Goal: Information Seeking & Learning: Check status

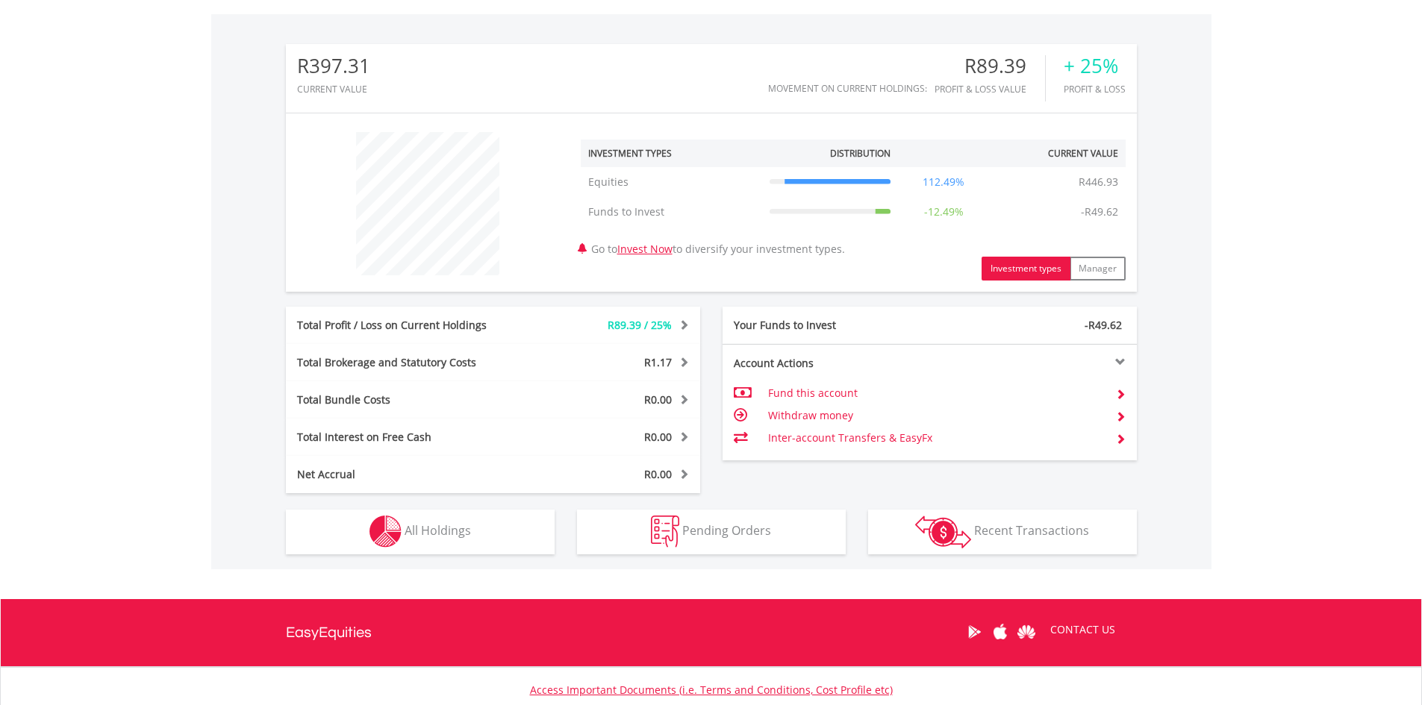
scroll to position [557, 0]
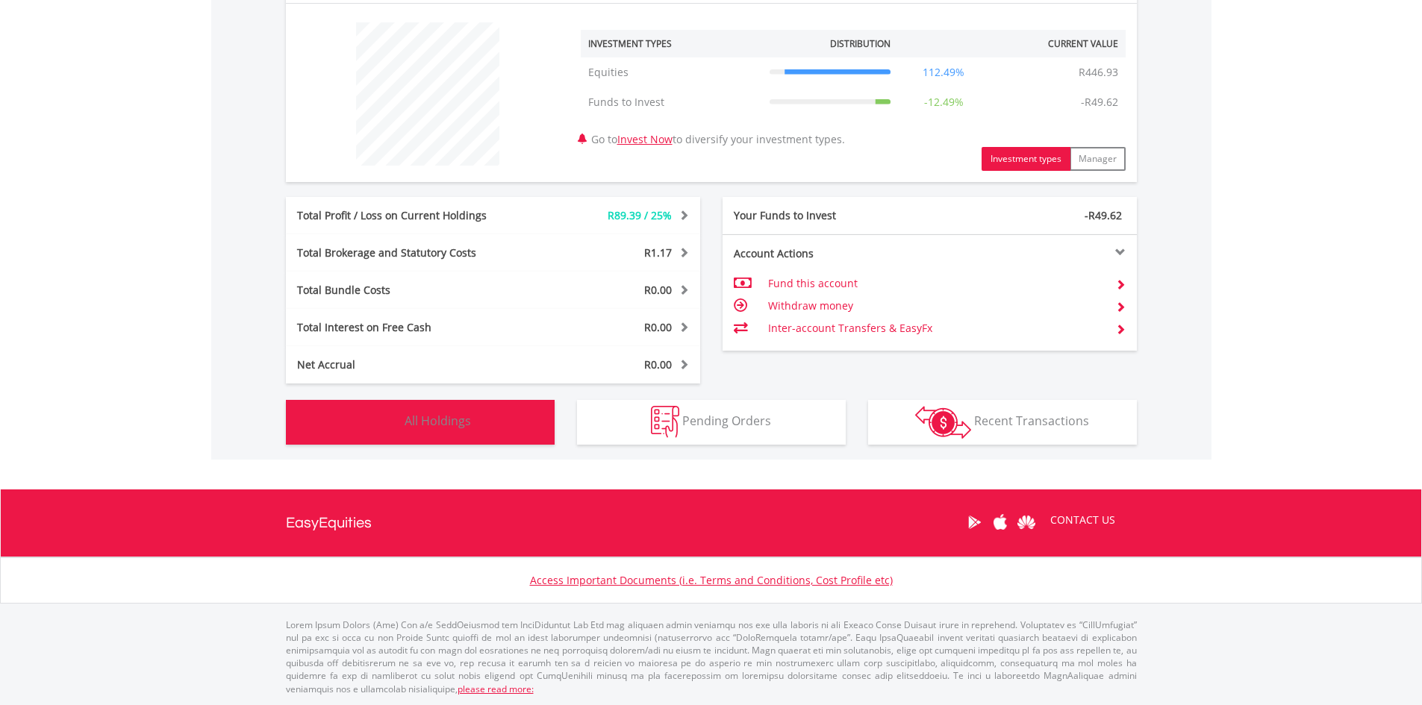
click at [463, 422] on span "All Holdings" at bounding box center [437, 421] width 66 height 16
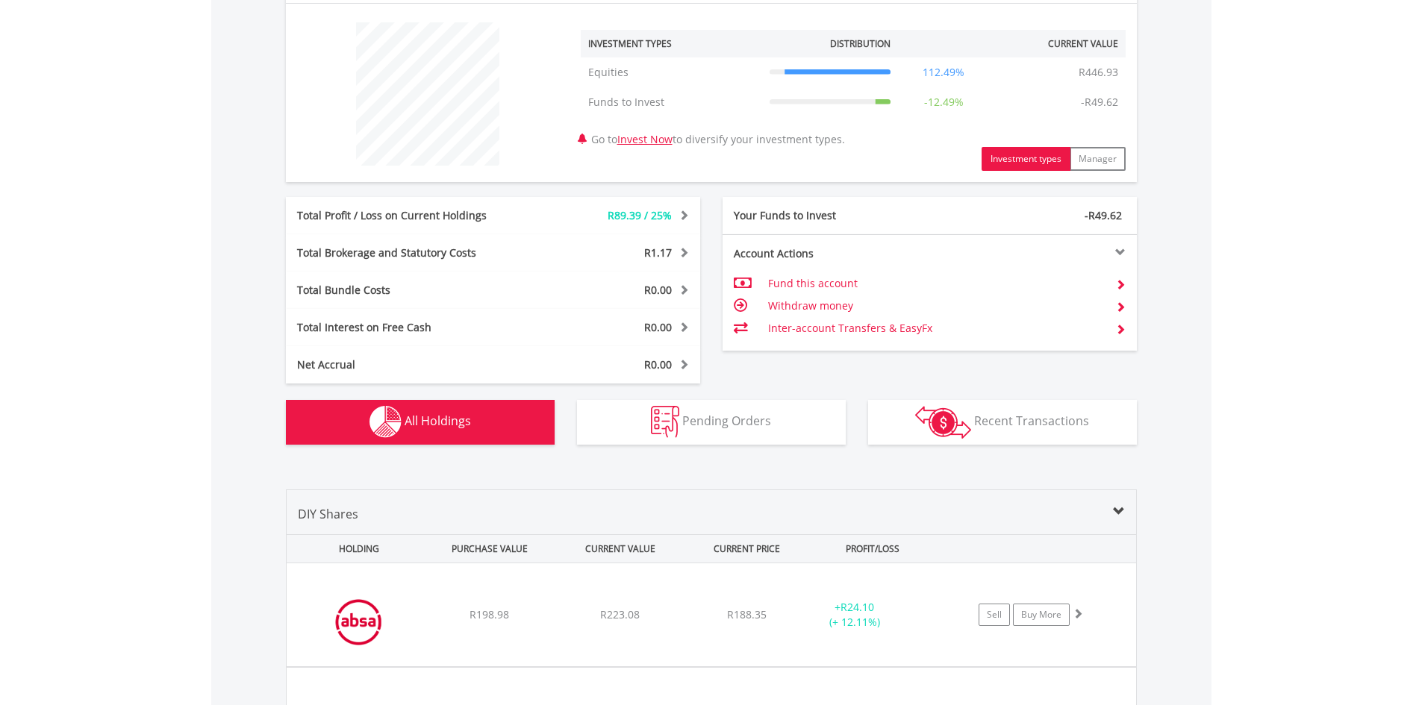
scroll to position [1002, 0]
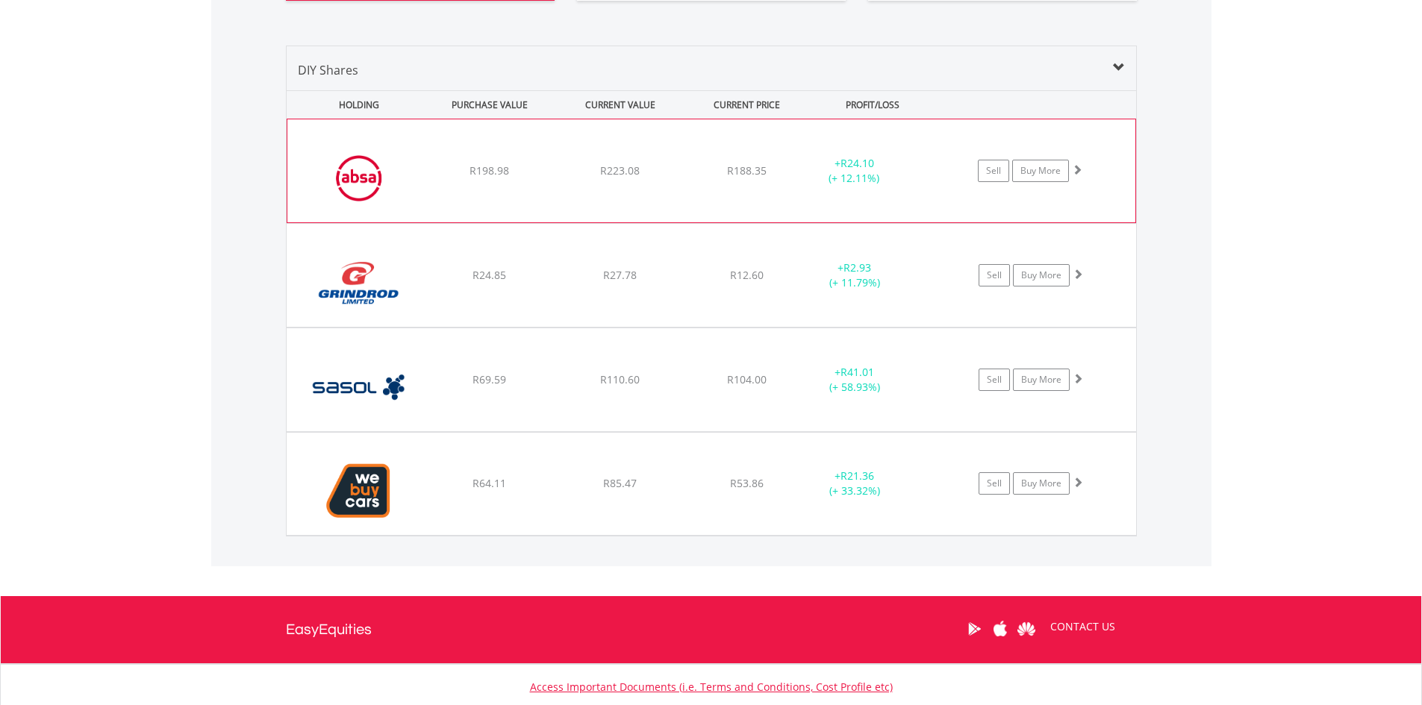
click at [434, 163] on div "R198.98" at bounding box center [489, 170] width 127 height 15
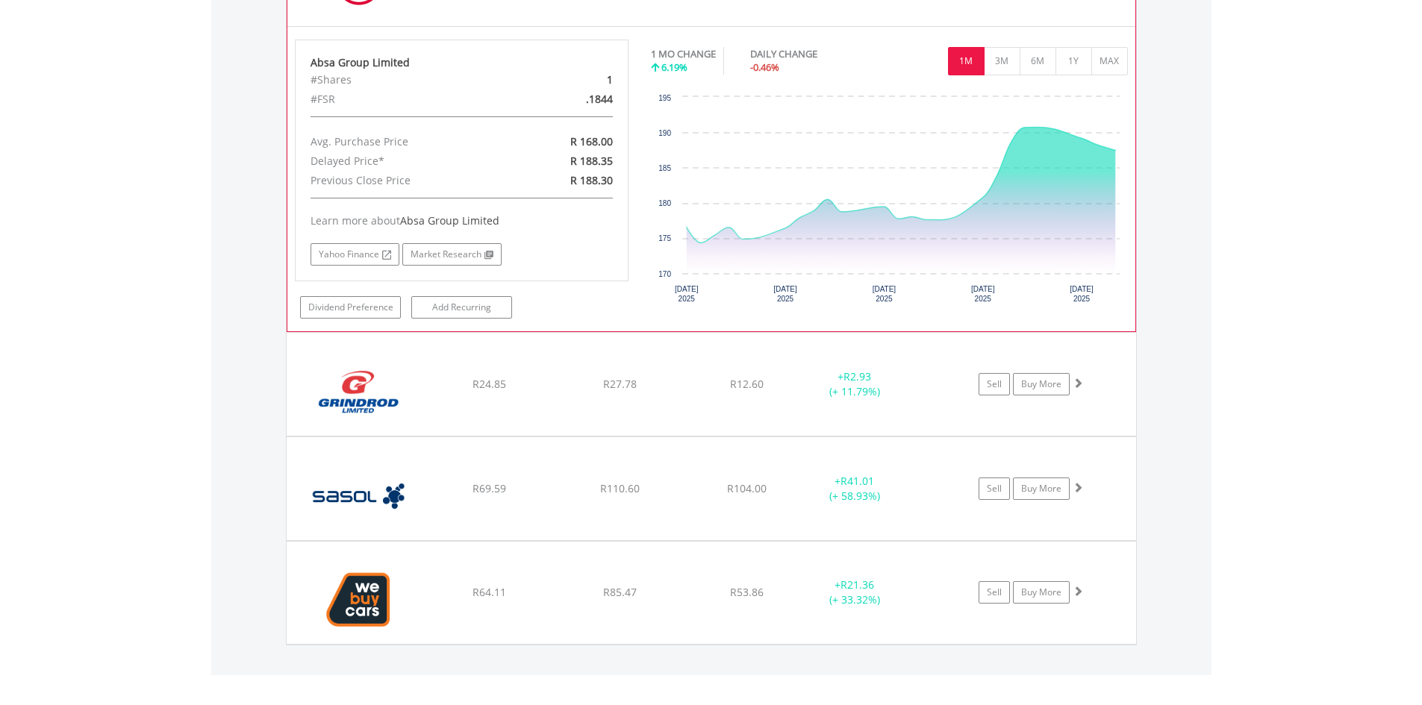
scroll to position [1225, 0]
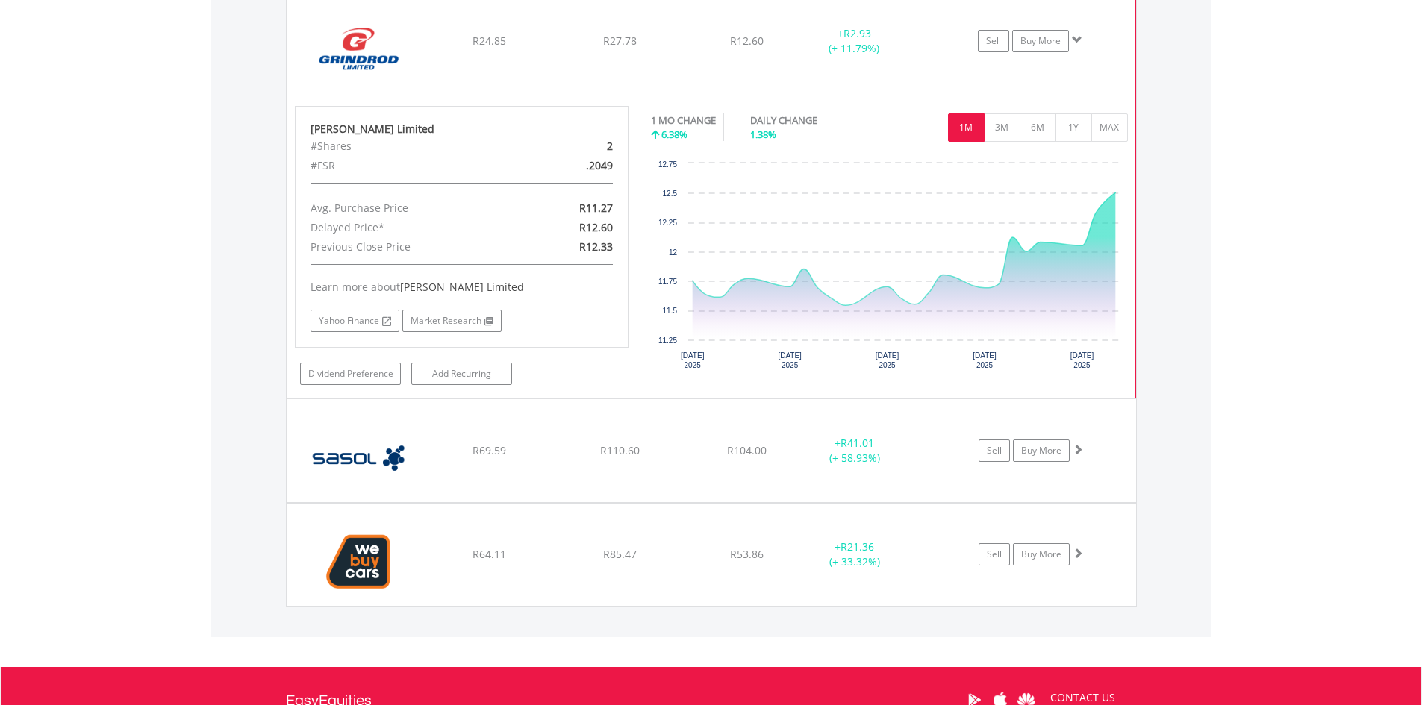
scroll to position [1673, 0]
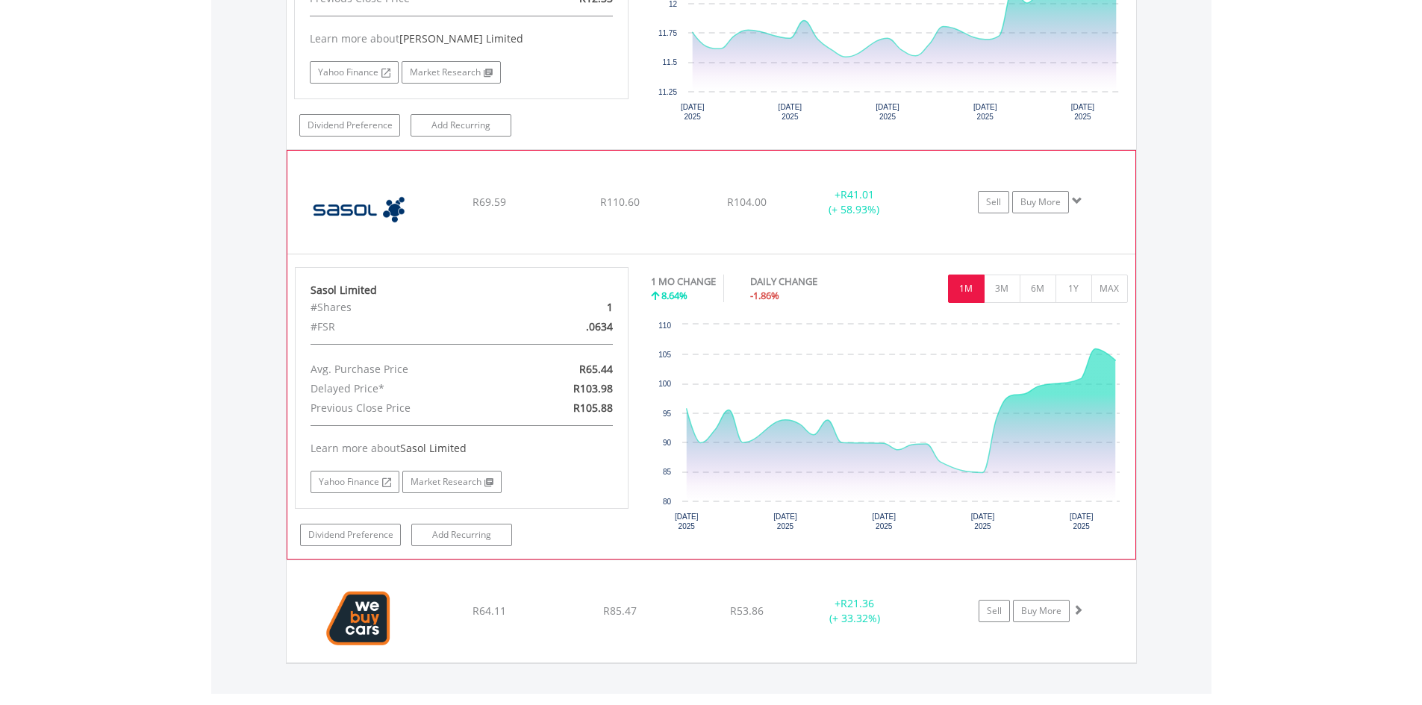
scroll to position [2023, 0]
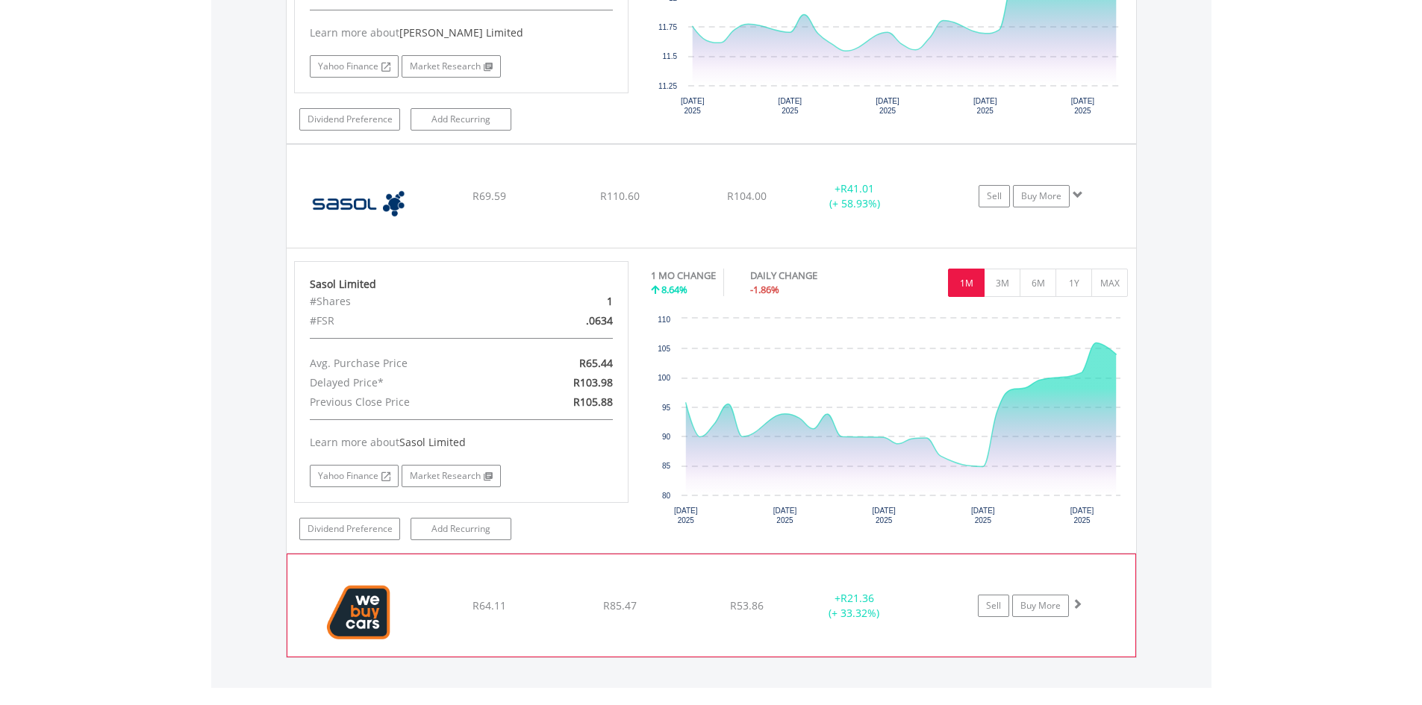
scroll to position [1575, 0]
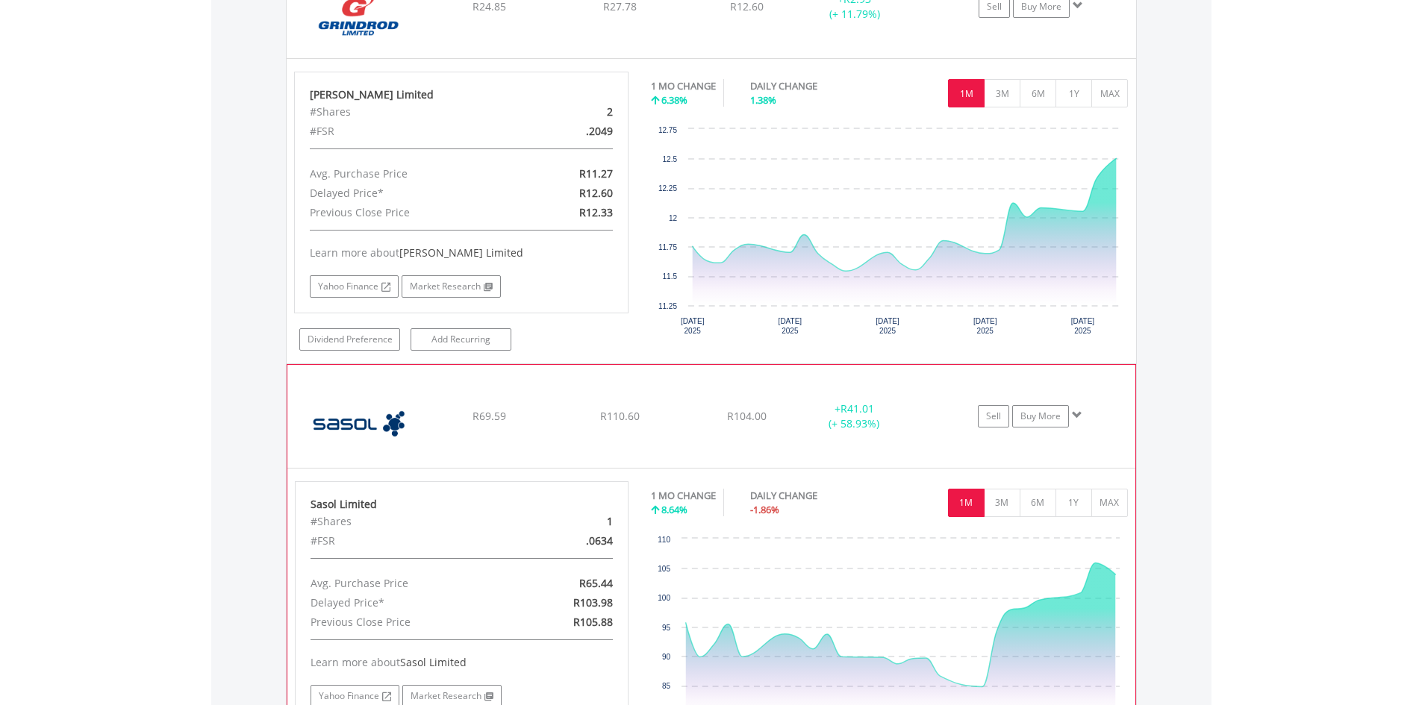
click at [390, 411] on img at bounding box center [359, 424] width 128 height 81
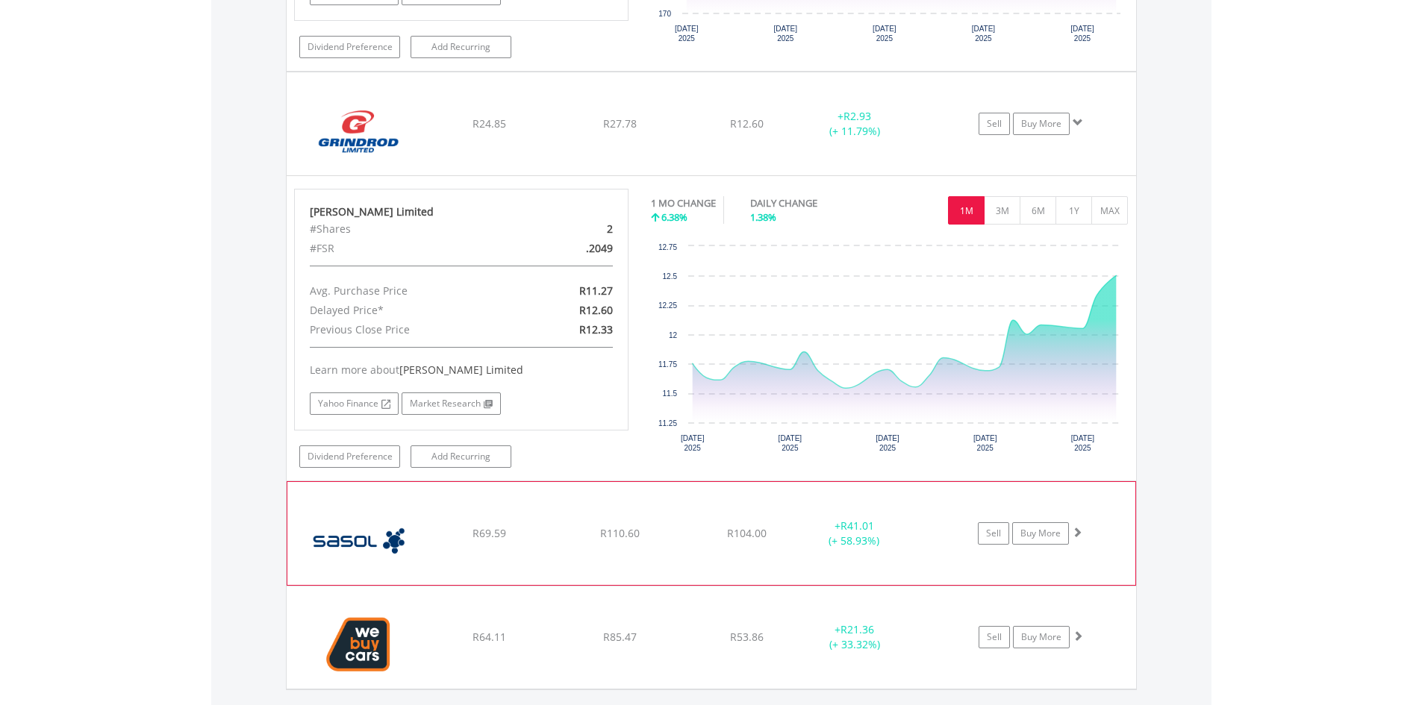
scroll to position [1202, 0]
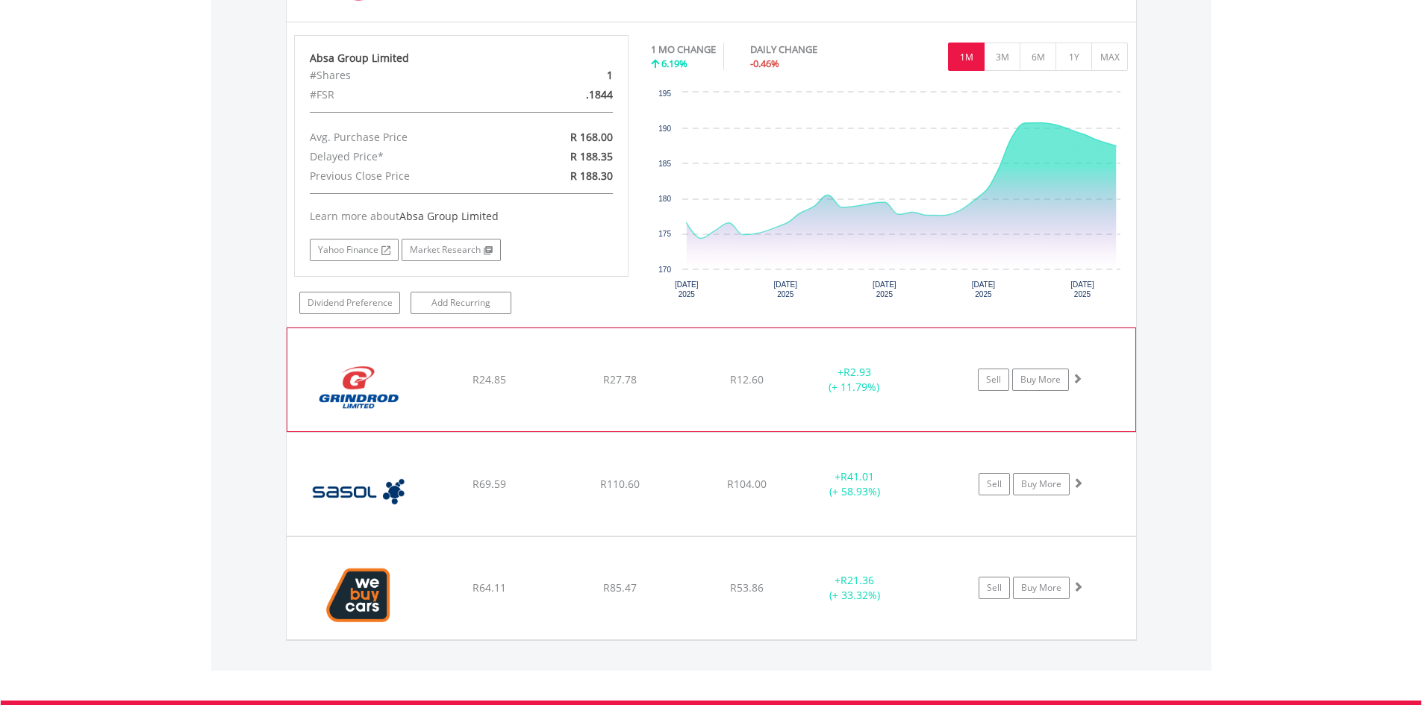
scroll to position [829, 0]
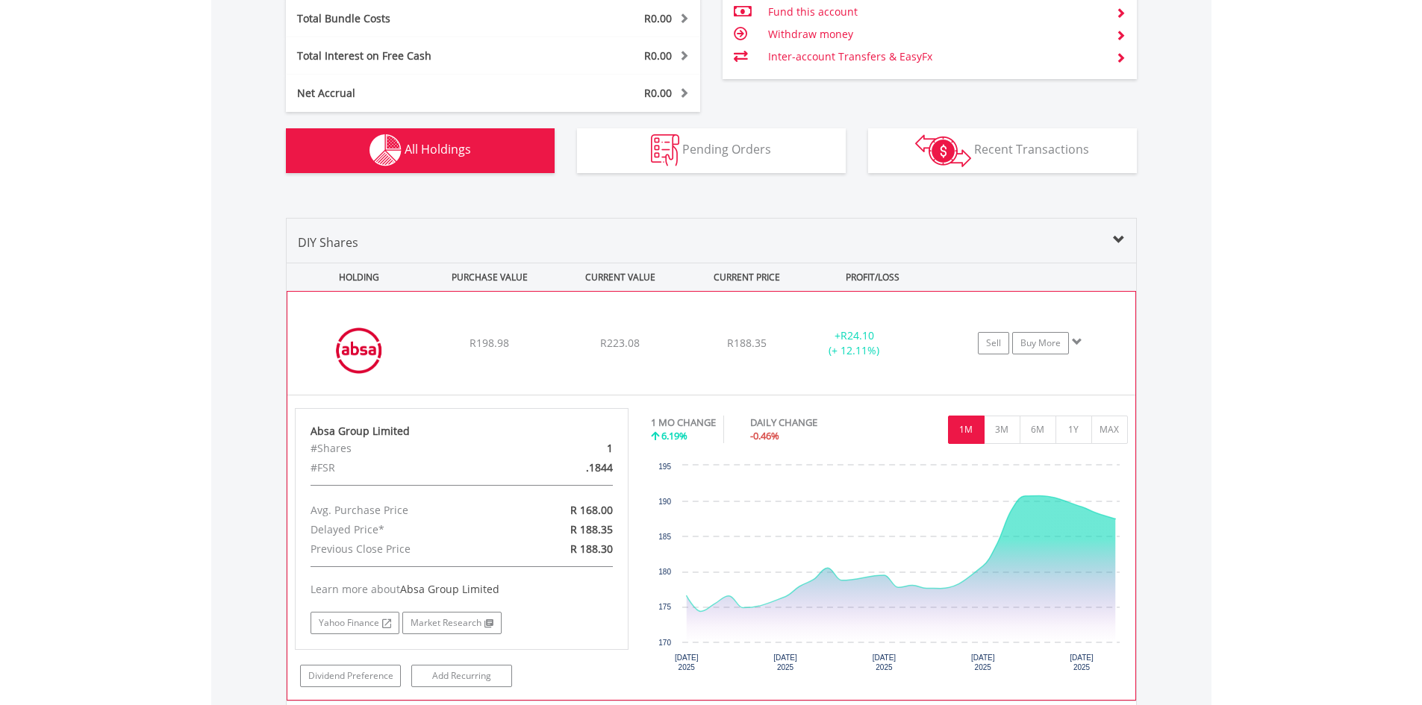
click at [413, 324] on img at bounding box center [359, 350] width 128 height 81
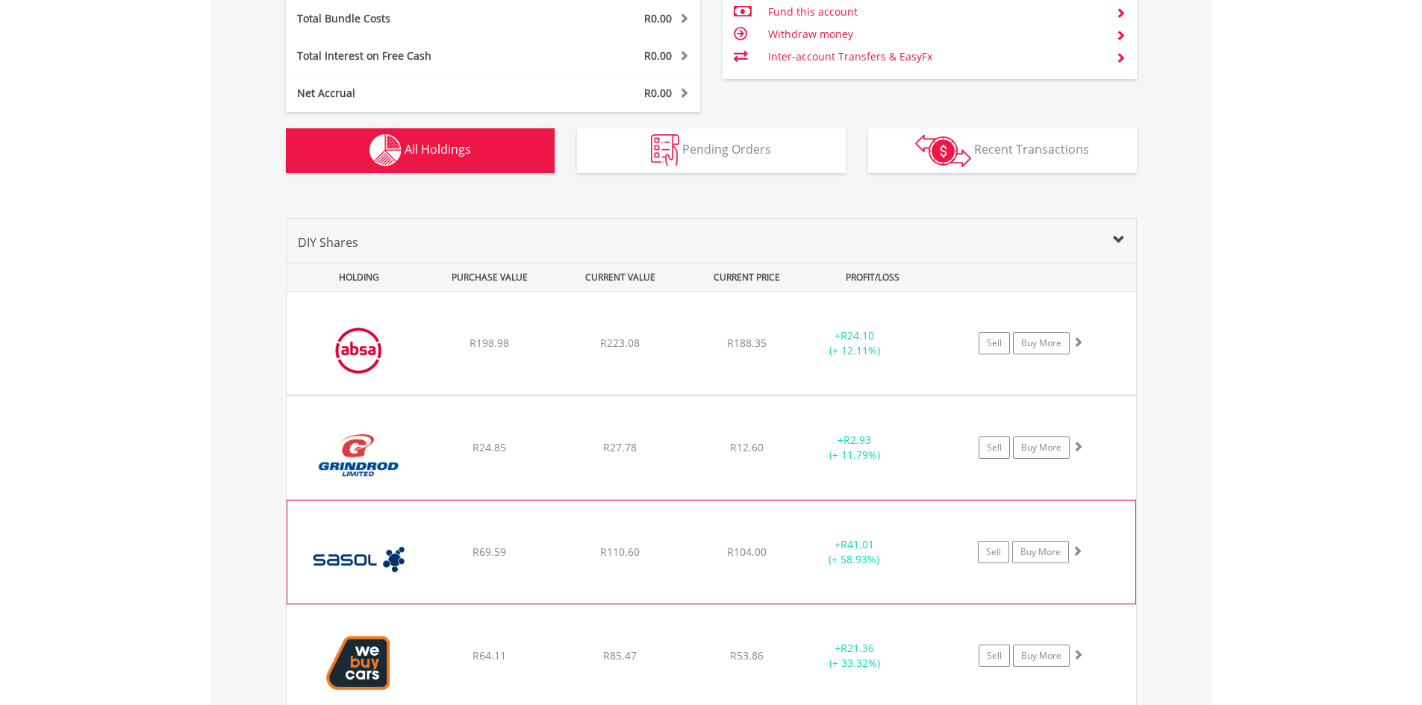
click at [347, 564] on img at bounding box center [359, 559] width 128 height 81
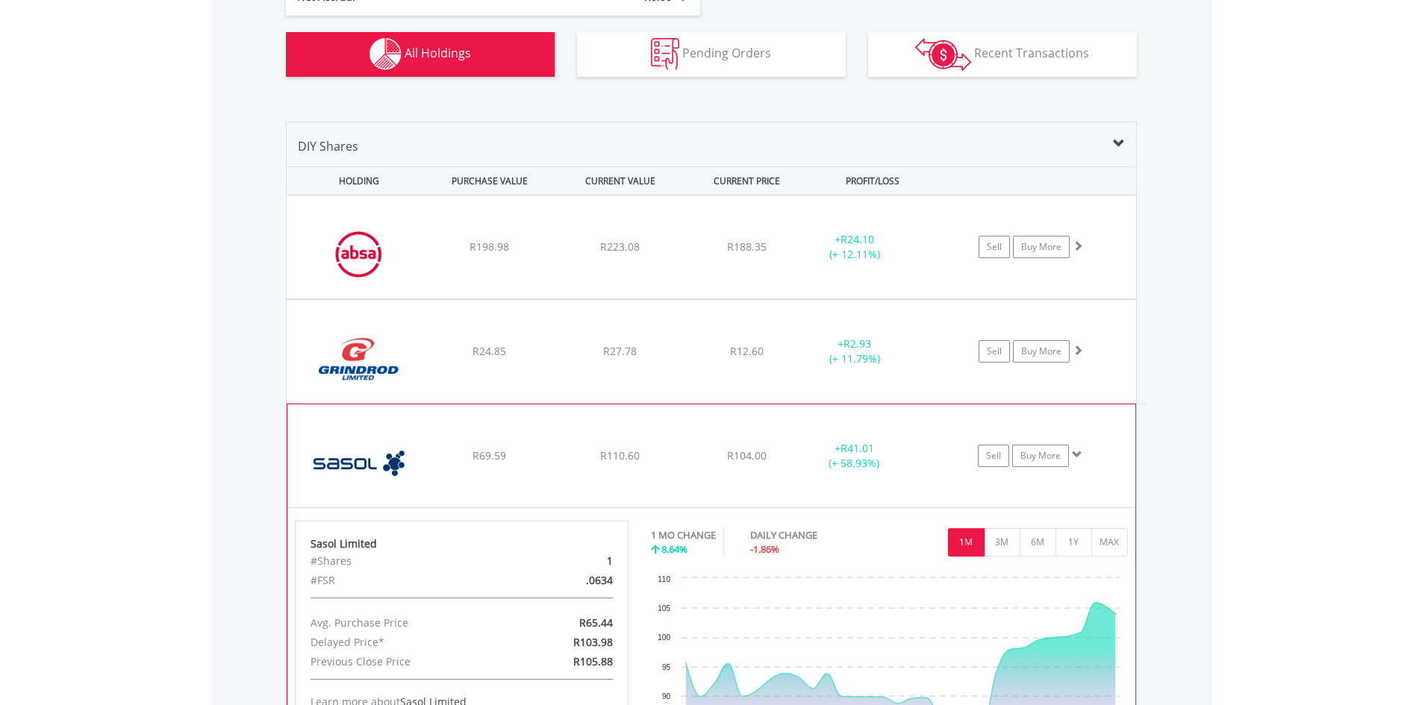
scroll to position [1128, 0]
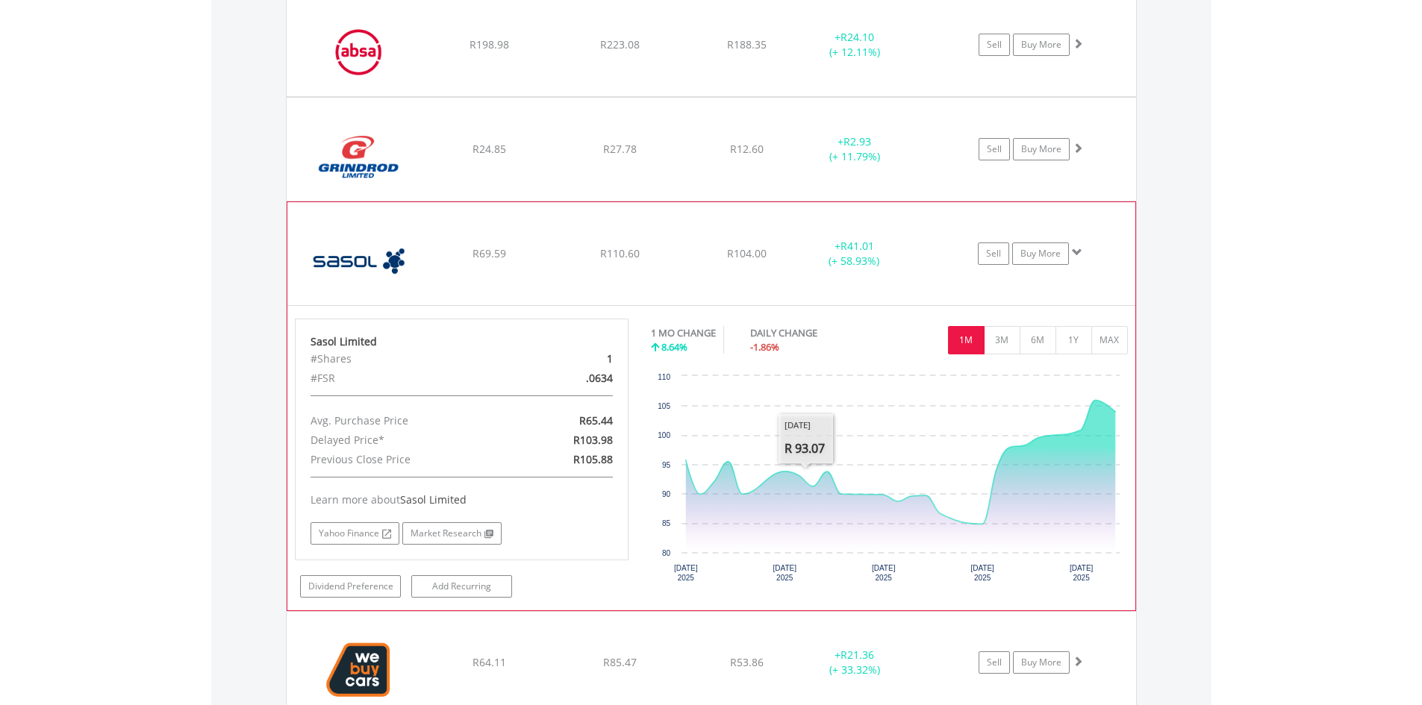
click at [388, 275] on img at bounding box center [359, 261] width 128 height 81
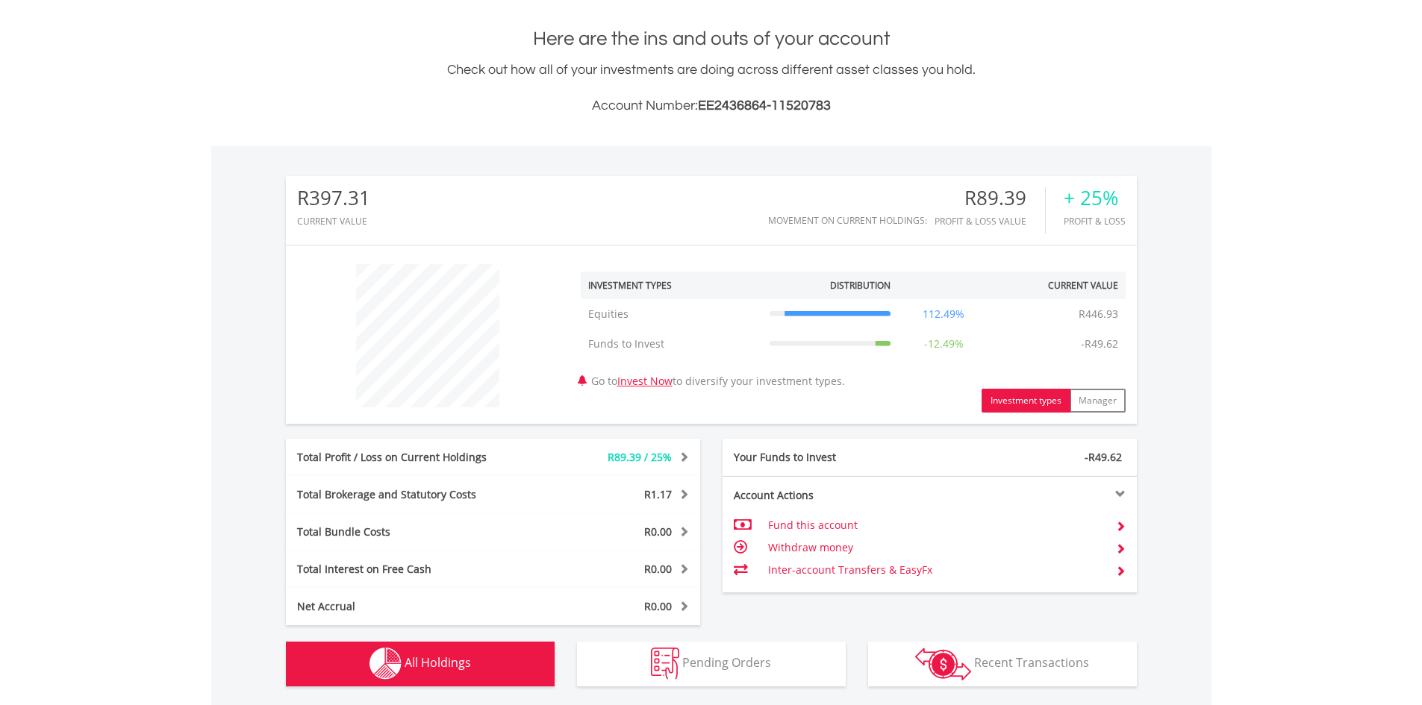
scroll to position [63, 0]
